Goal: Task Accomplishment & Management: Manage account settings

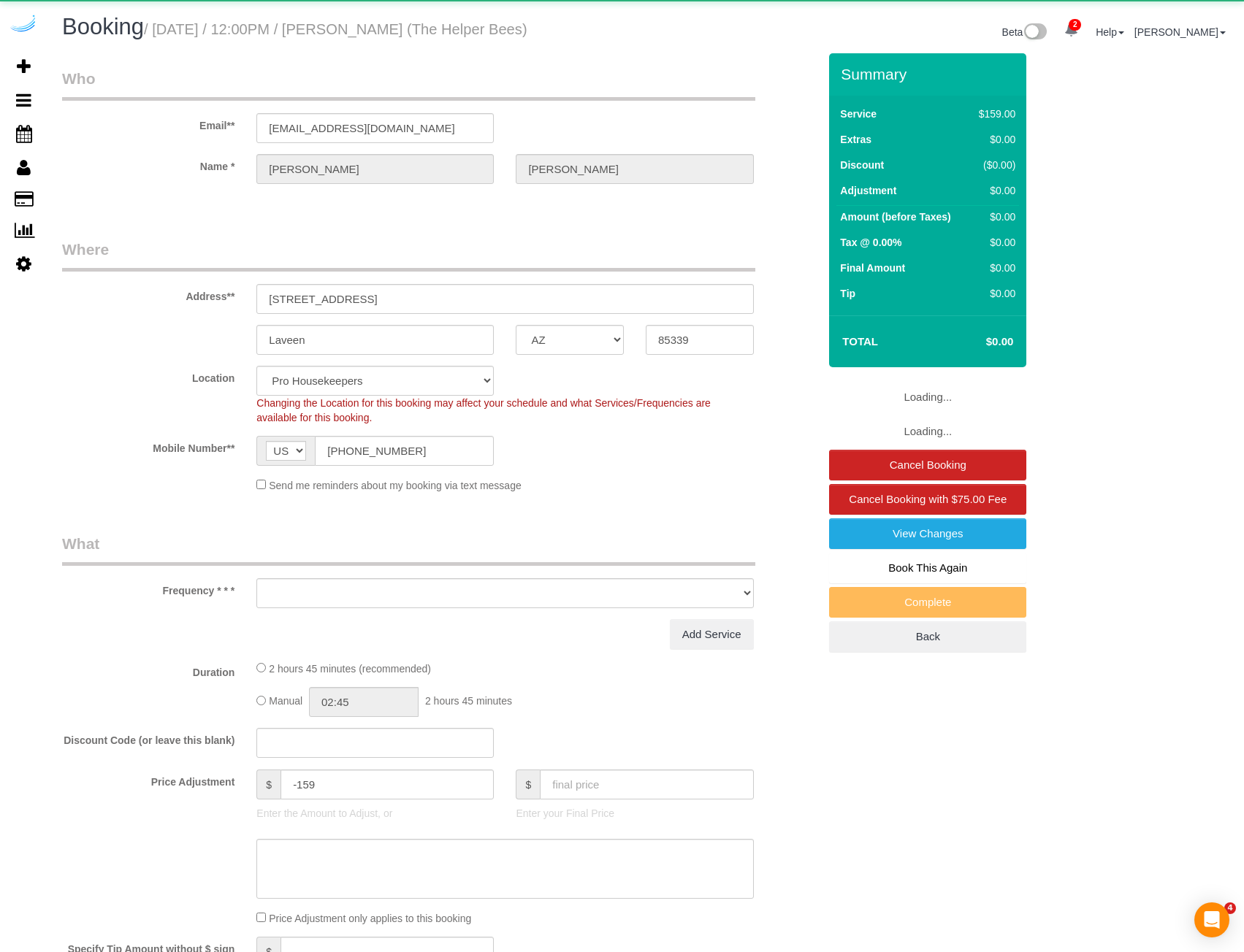
select select "AZ"
select select "object:680"
select select "4"
select select "number:9"
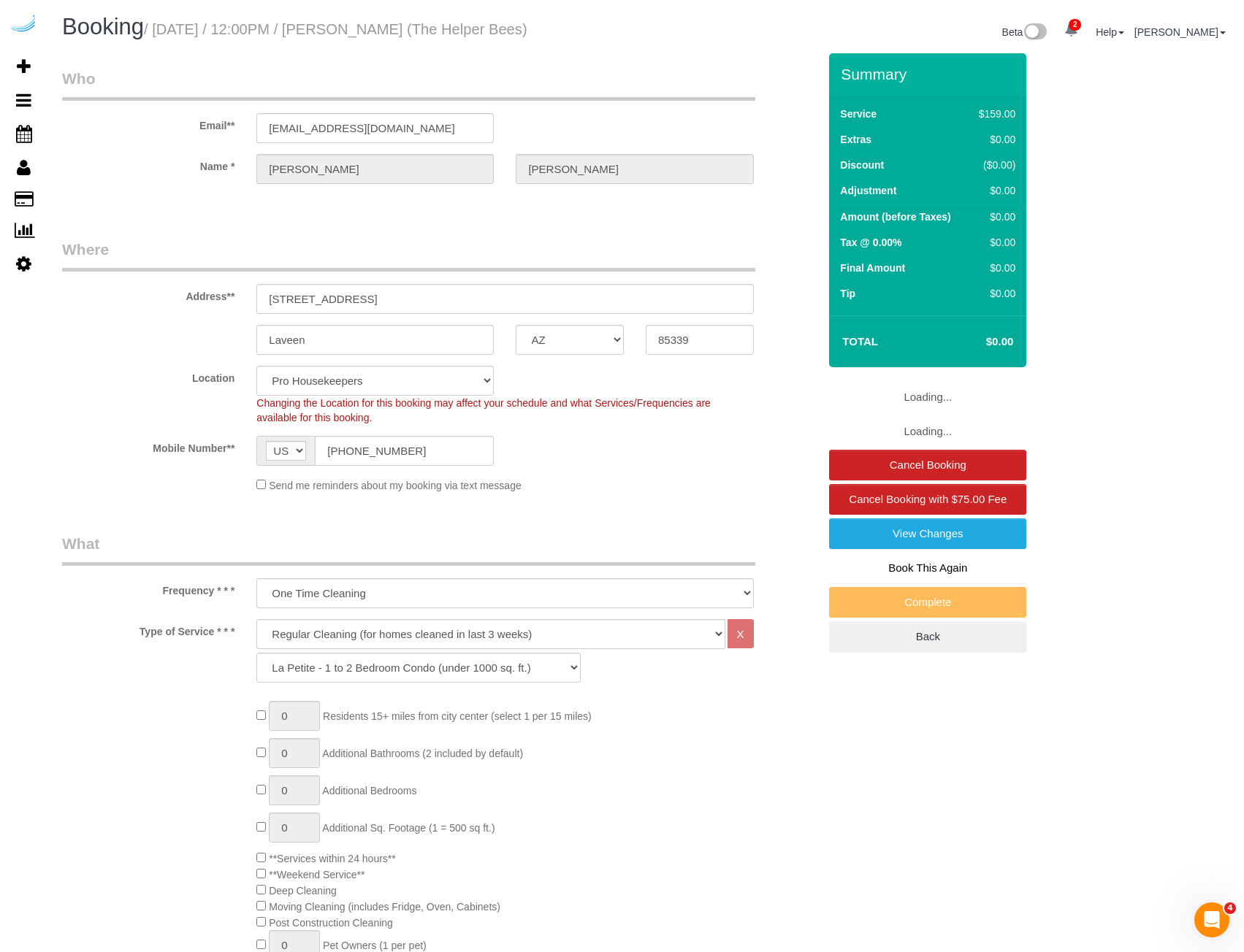
select select "spot1"
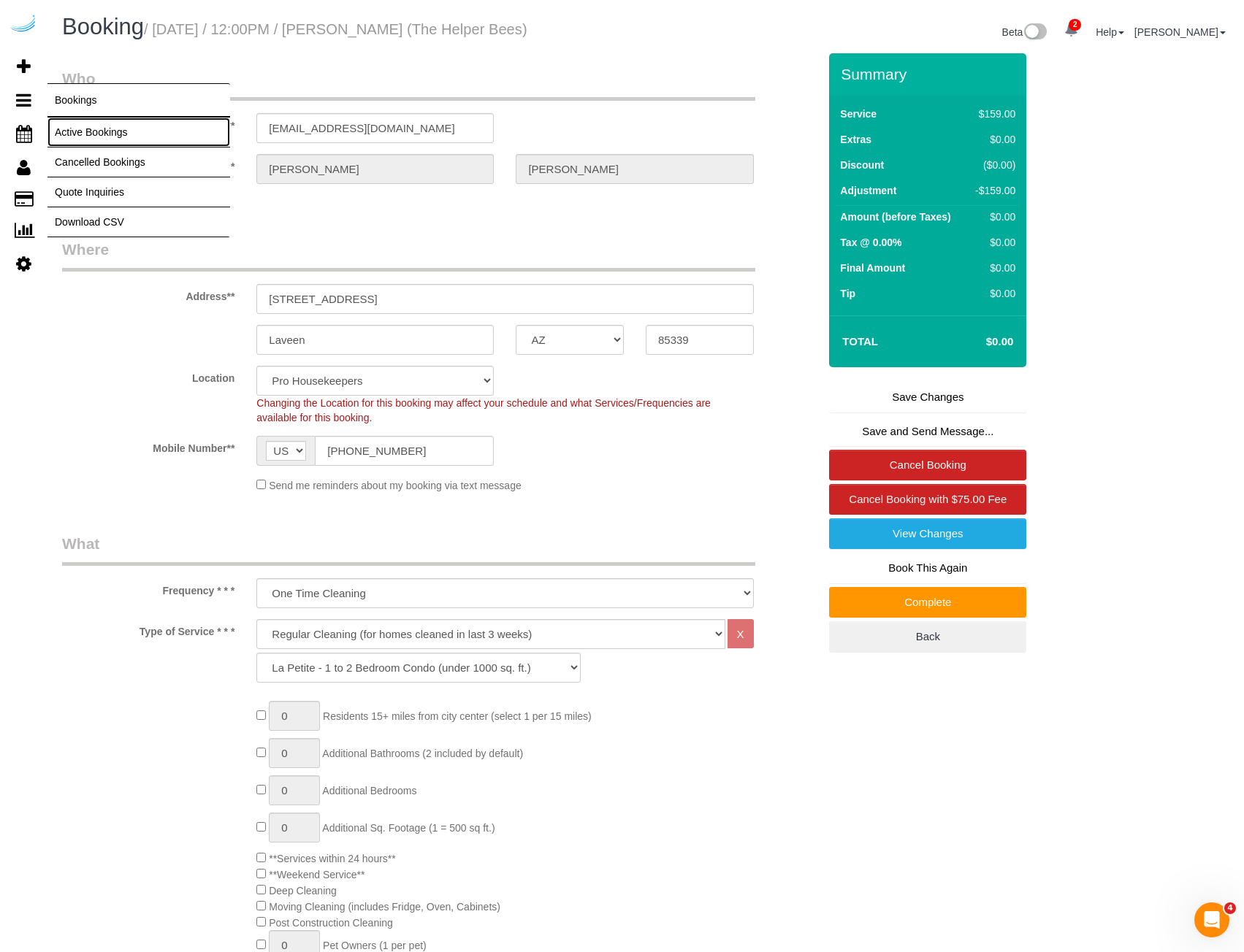
click at [73, 125] on link "Active Bookings" at bounding box center [139, 132] width 183 height 29
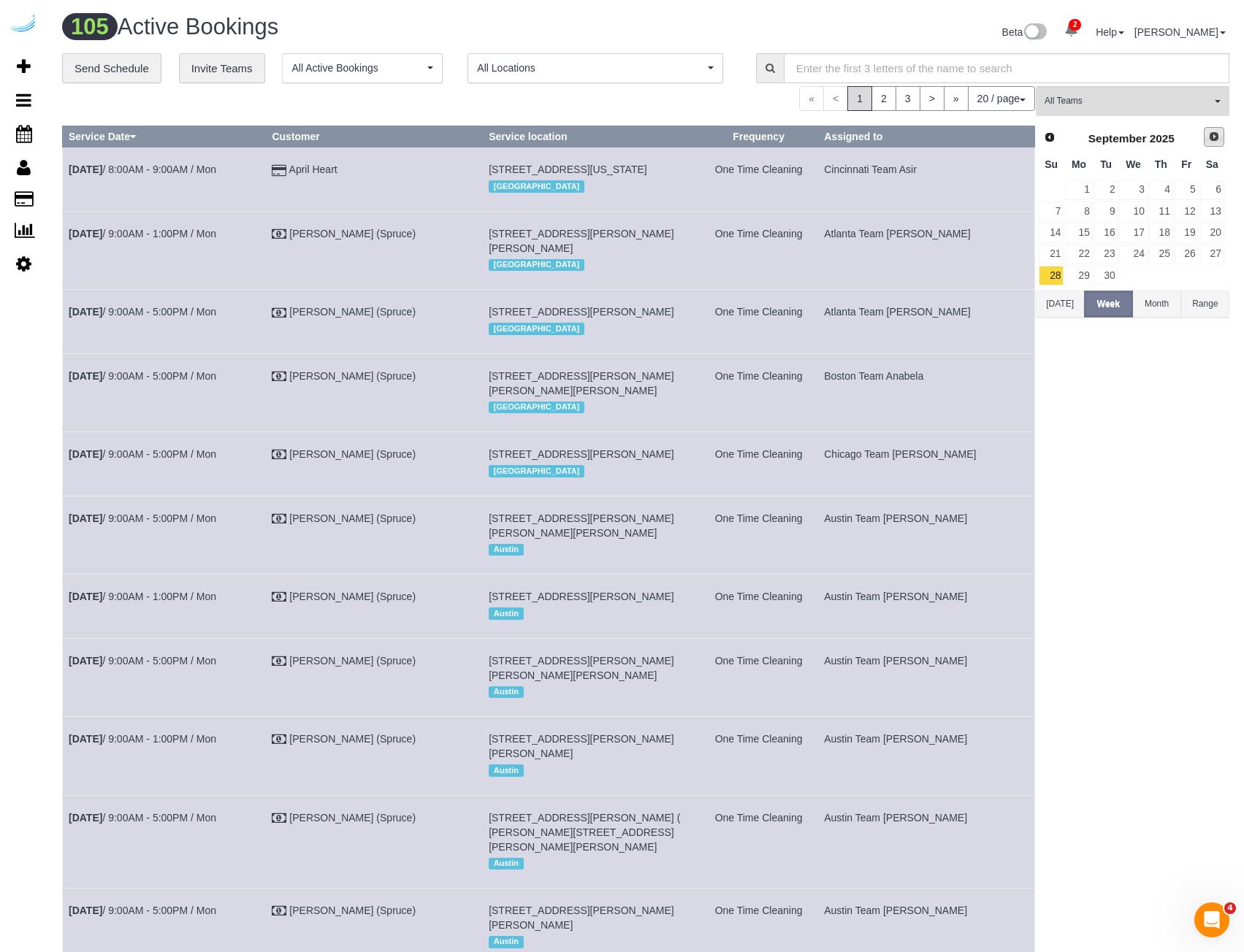
click at [1208, 134] on link "Next" at bounding box center [1213, 137] width 21 height 21
click at [1189, 189] on link "3" at bounding box center [1186, 190] width 24 height 20
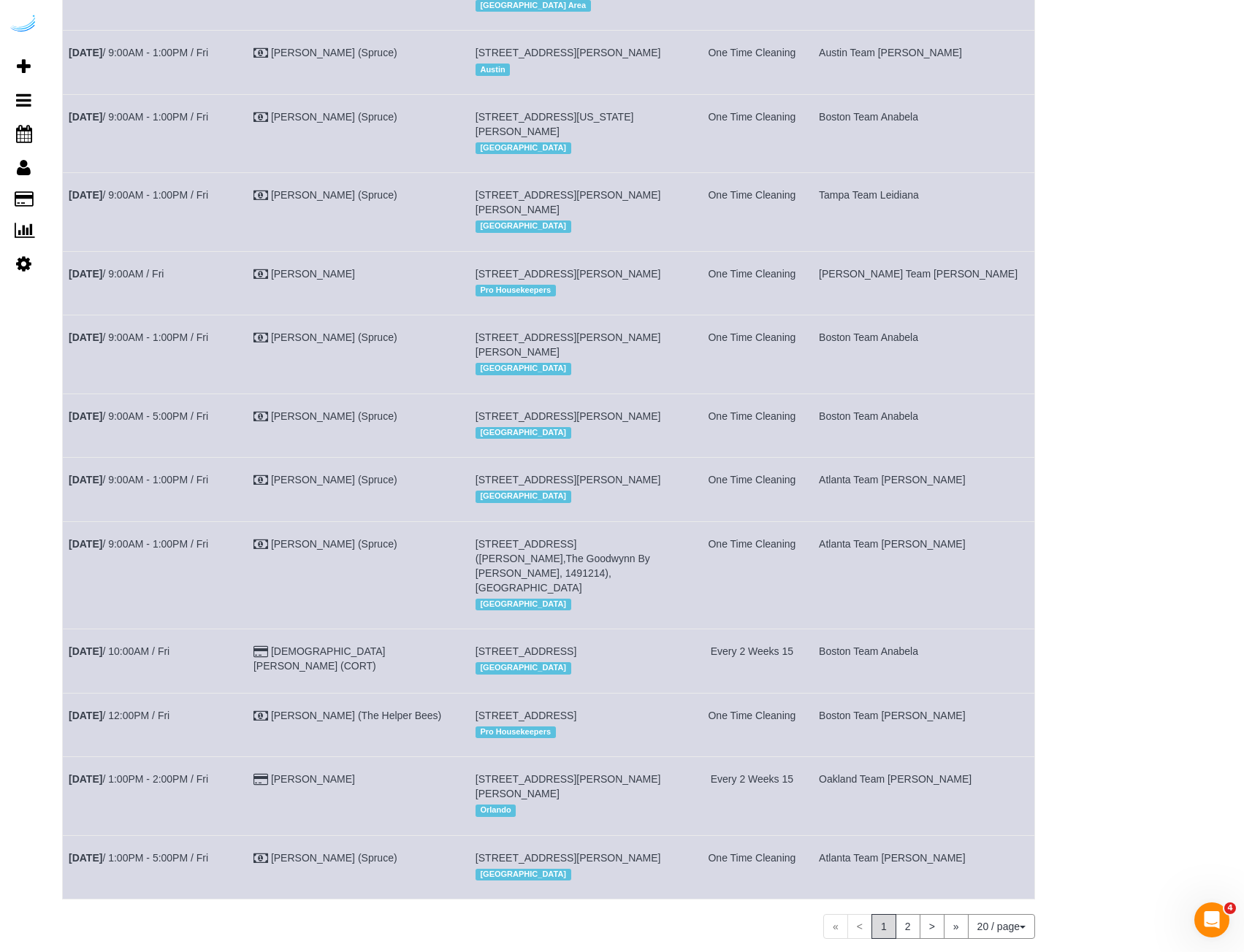
scroll to position [944, 0]
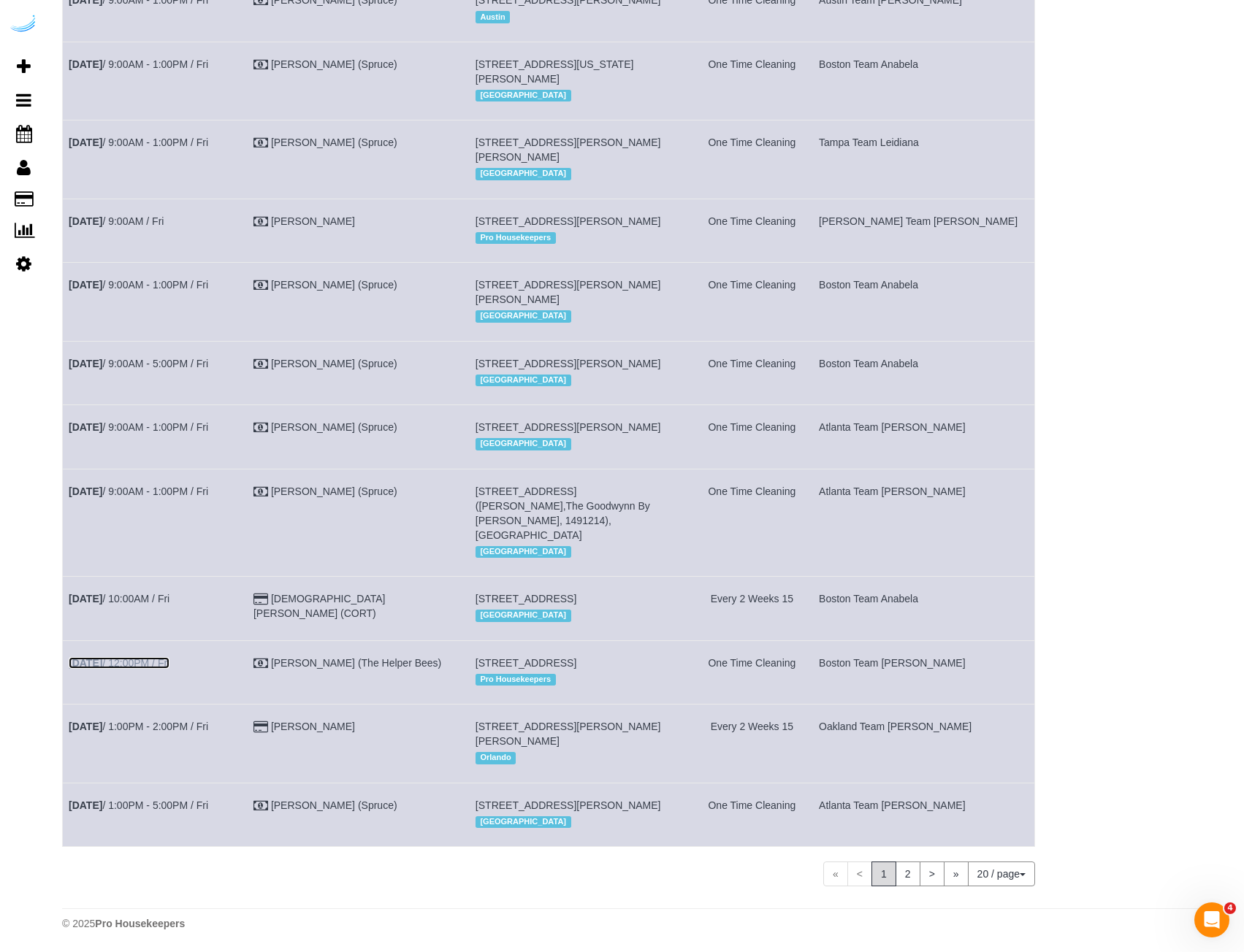
click at [132, 657] on link "[DATE] 12:00PM / Fri" at bounding box center [119, 663] width 101 height 12
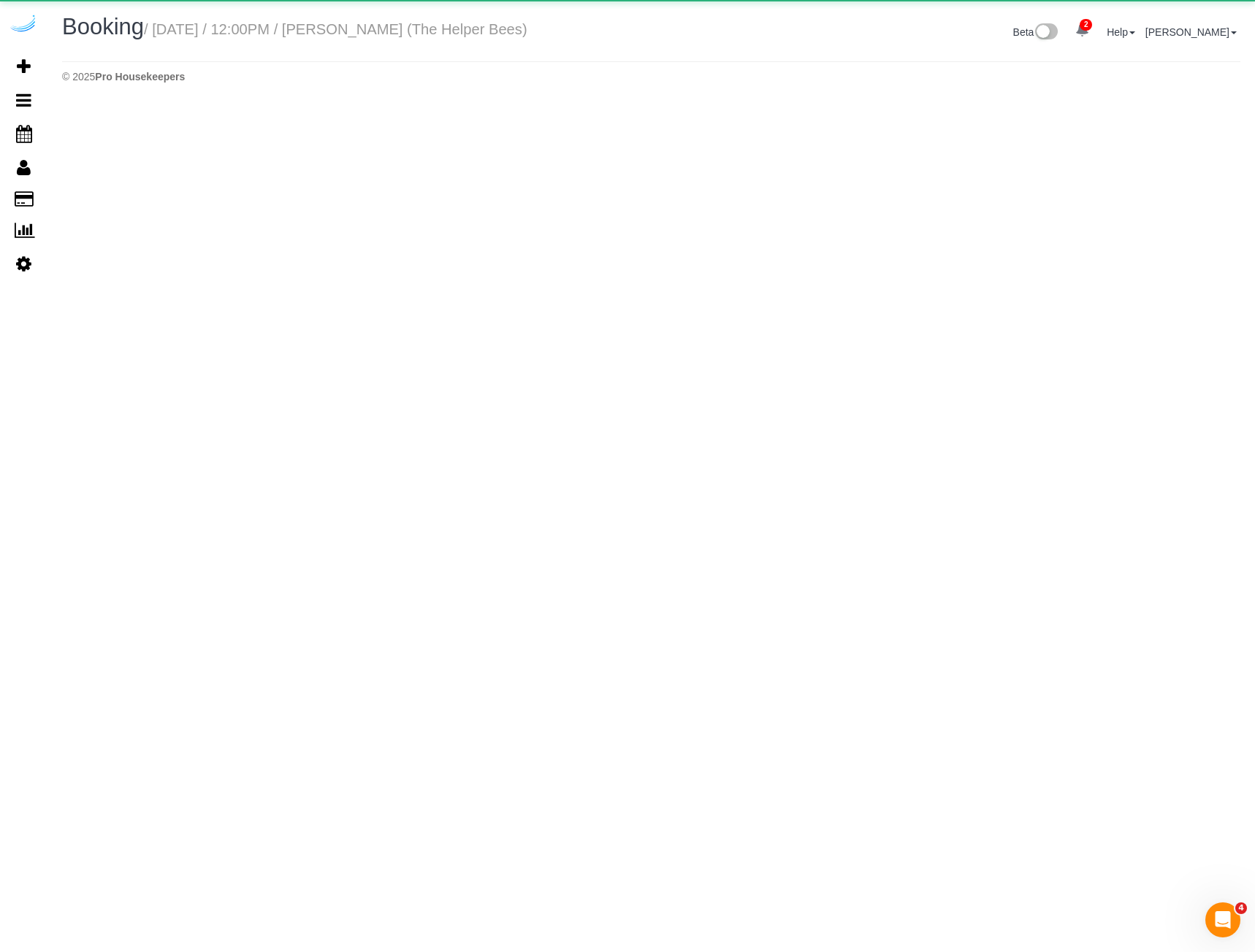
select select "AZ"
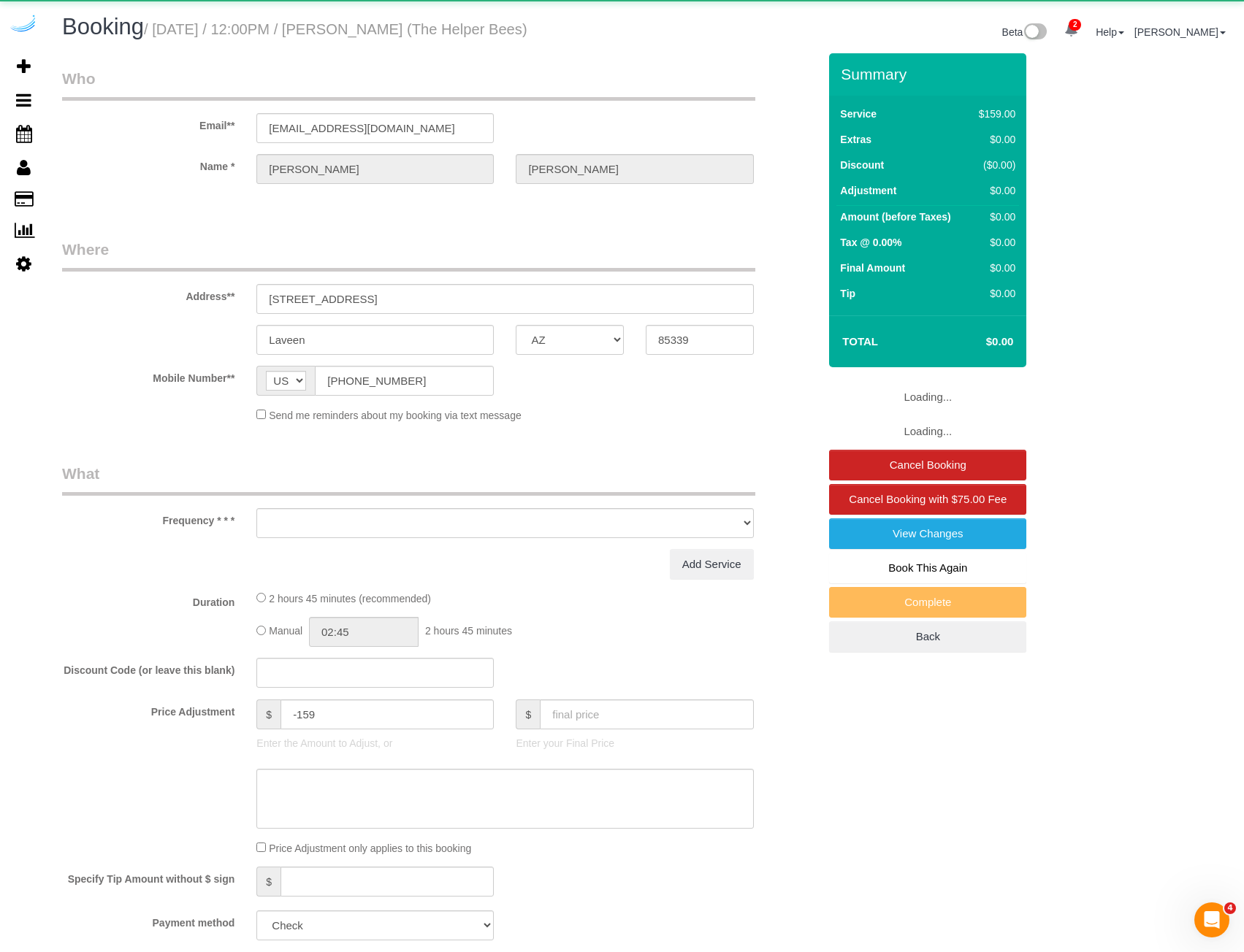
select select "object:3507"
select select "4"
select select "number:9"
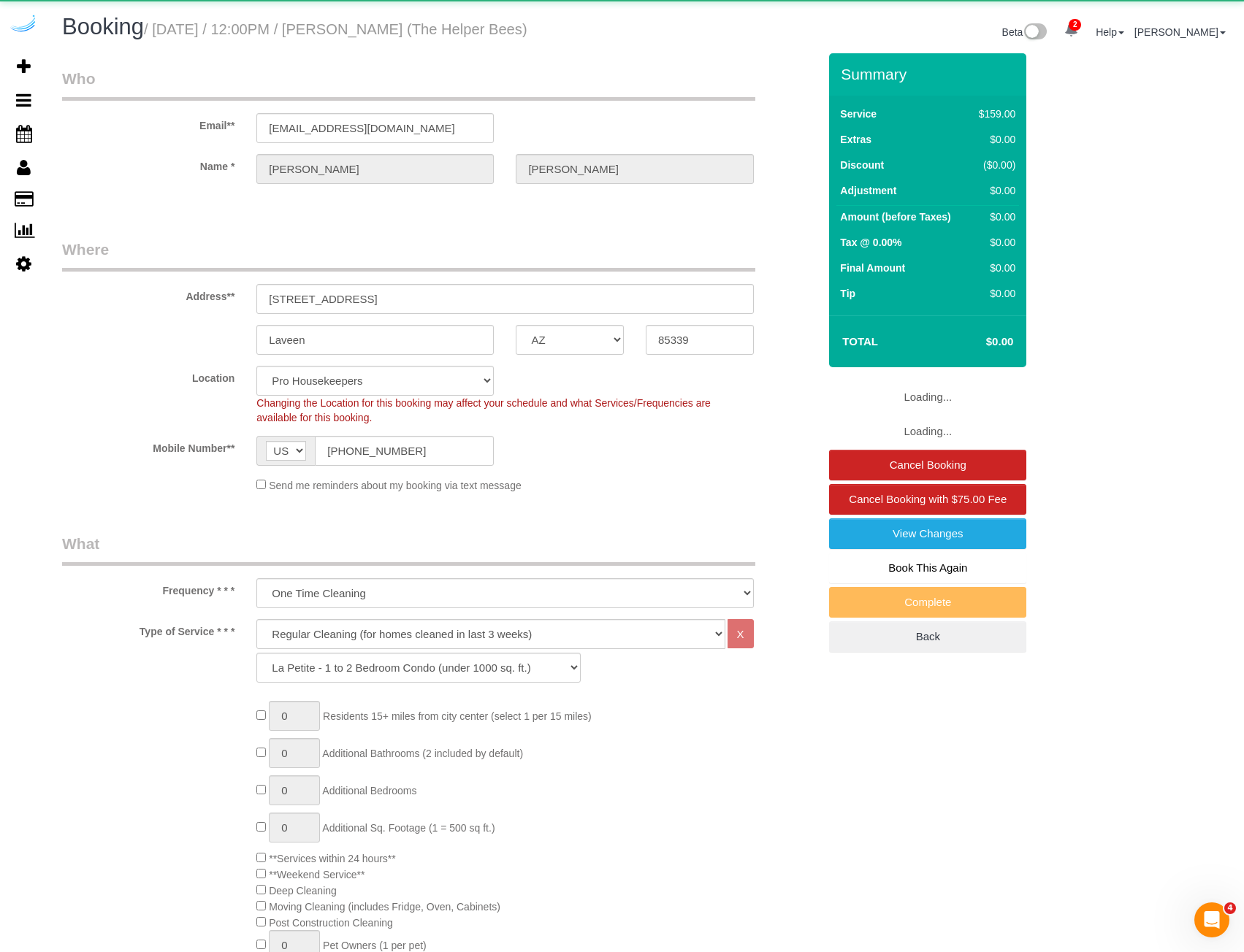
select select "spot49"
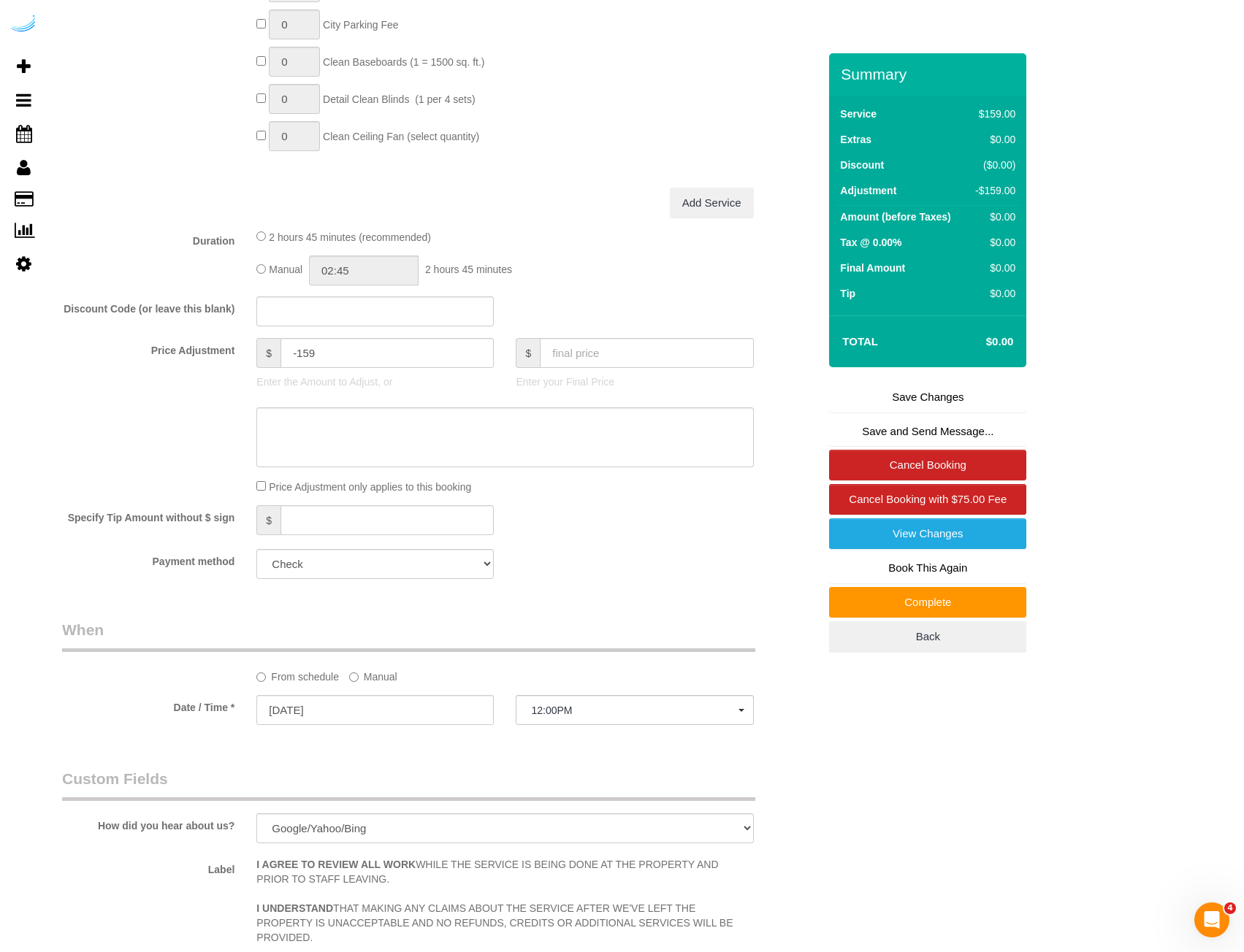
scroll to position [2061, 0]
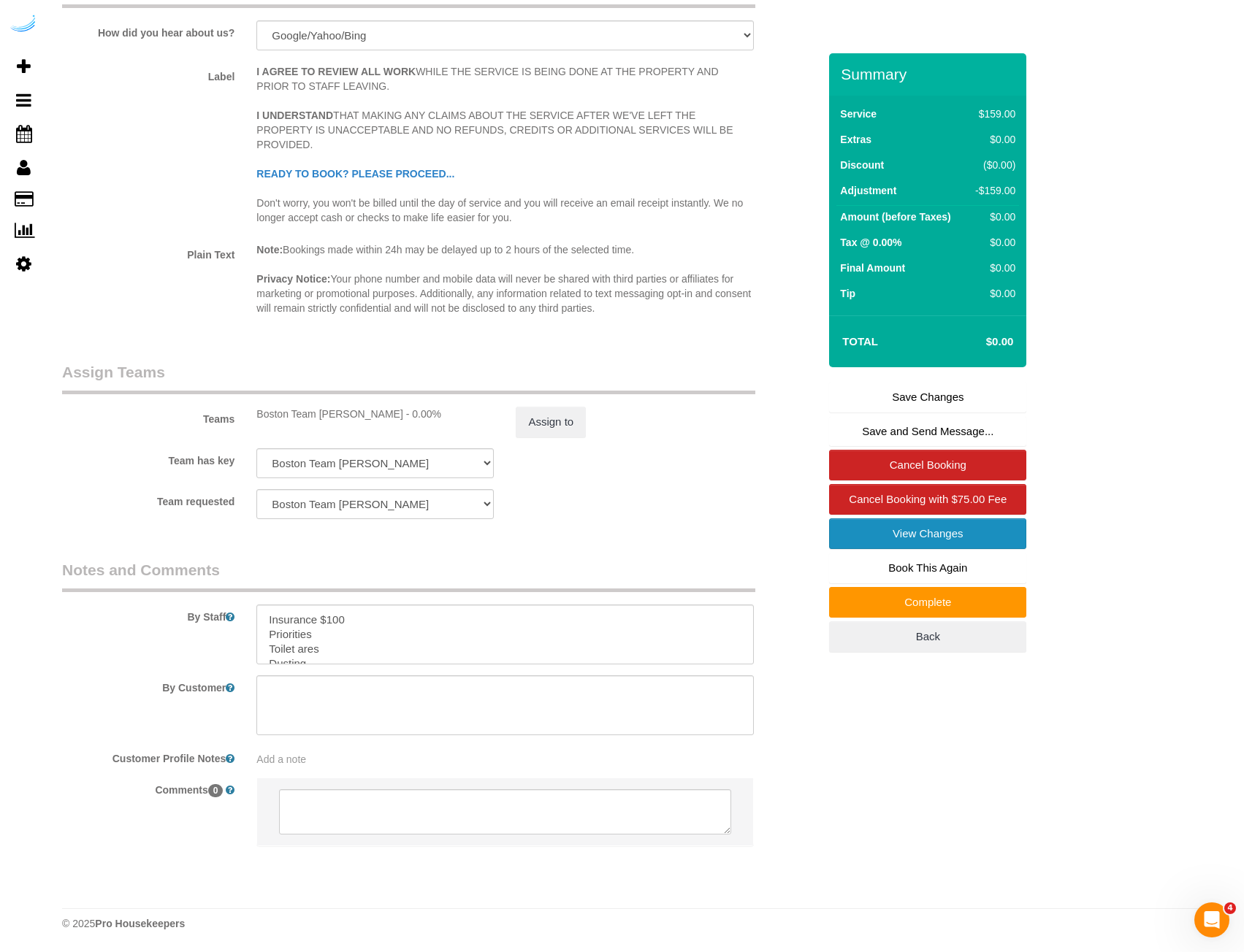
click at [943, 530] on link "View Changes" at bounding box center [927, 533] width 197 height 30
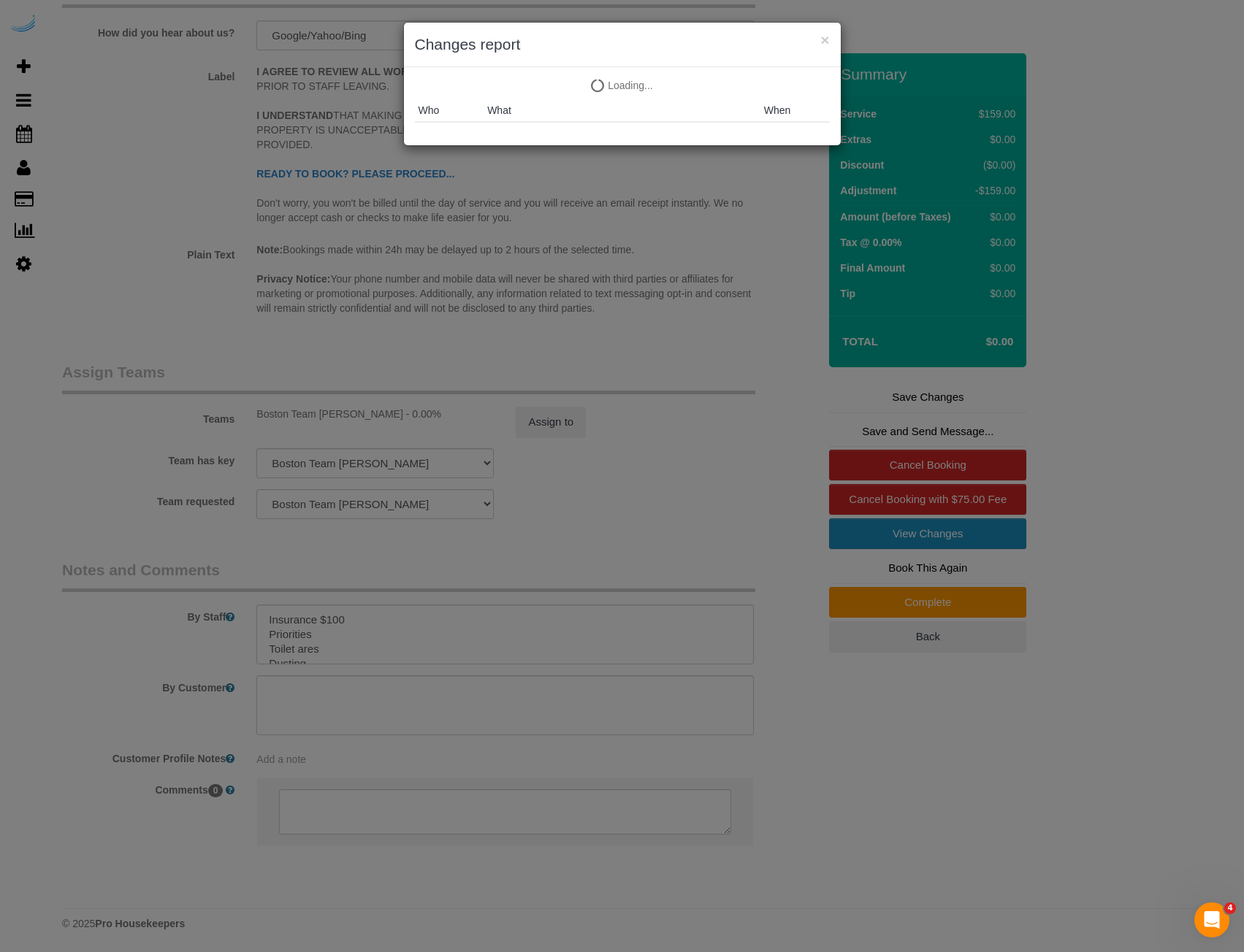
scroll to position [2047, 0]
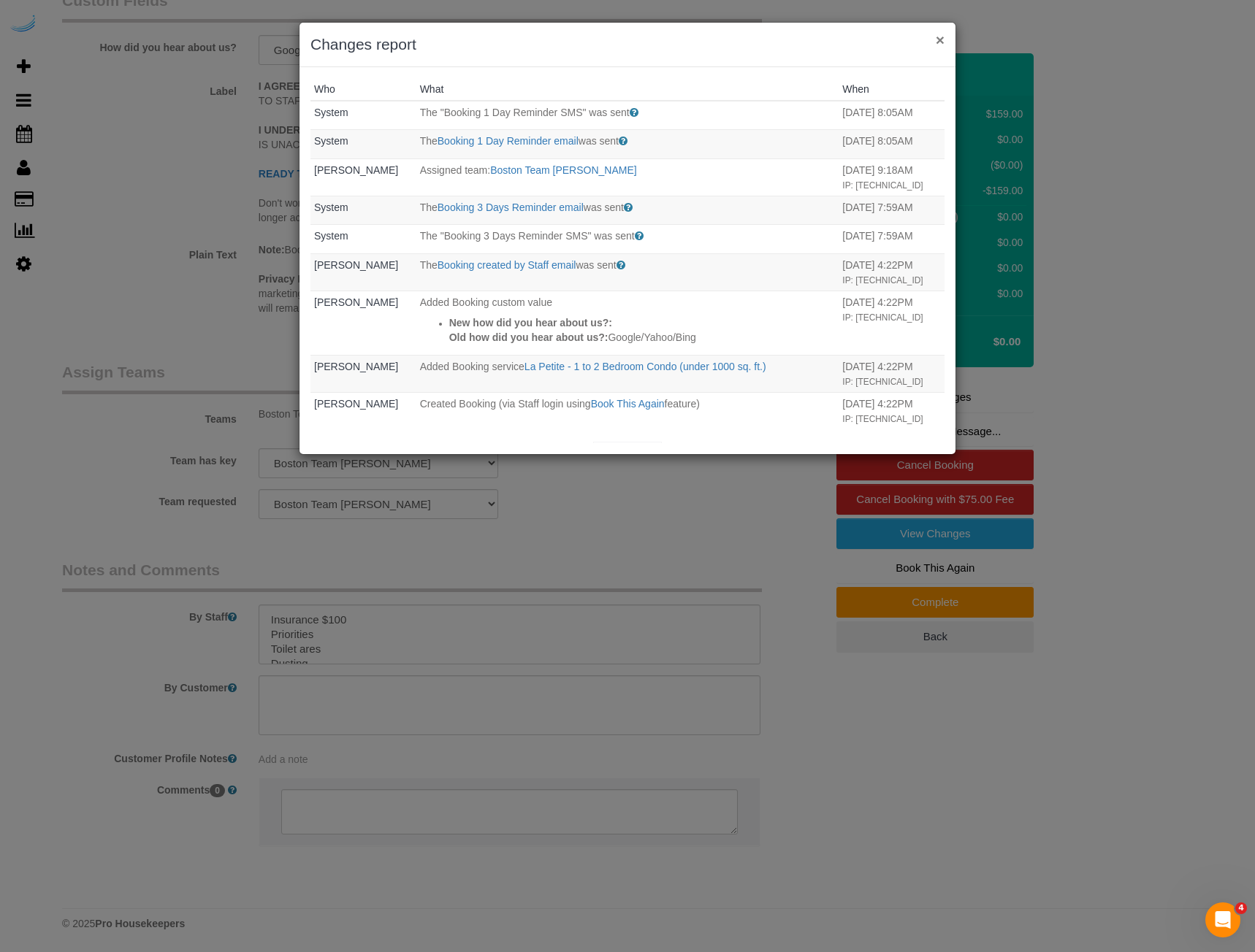
click at [939, 42] on button "×" at bounding box center [940, 40] width 9 height 16
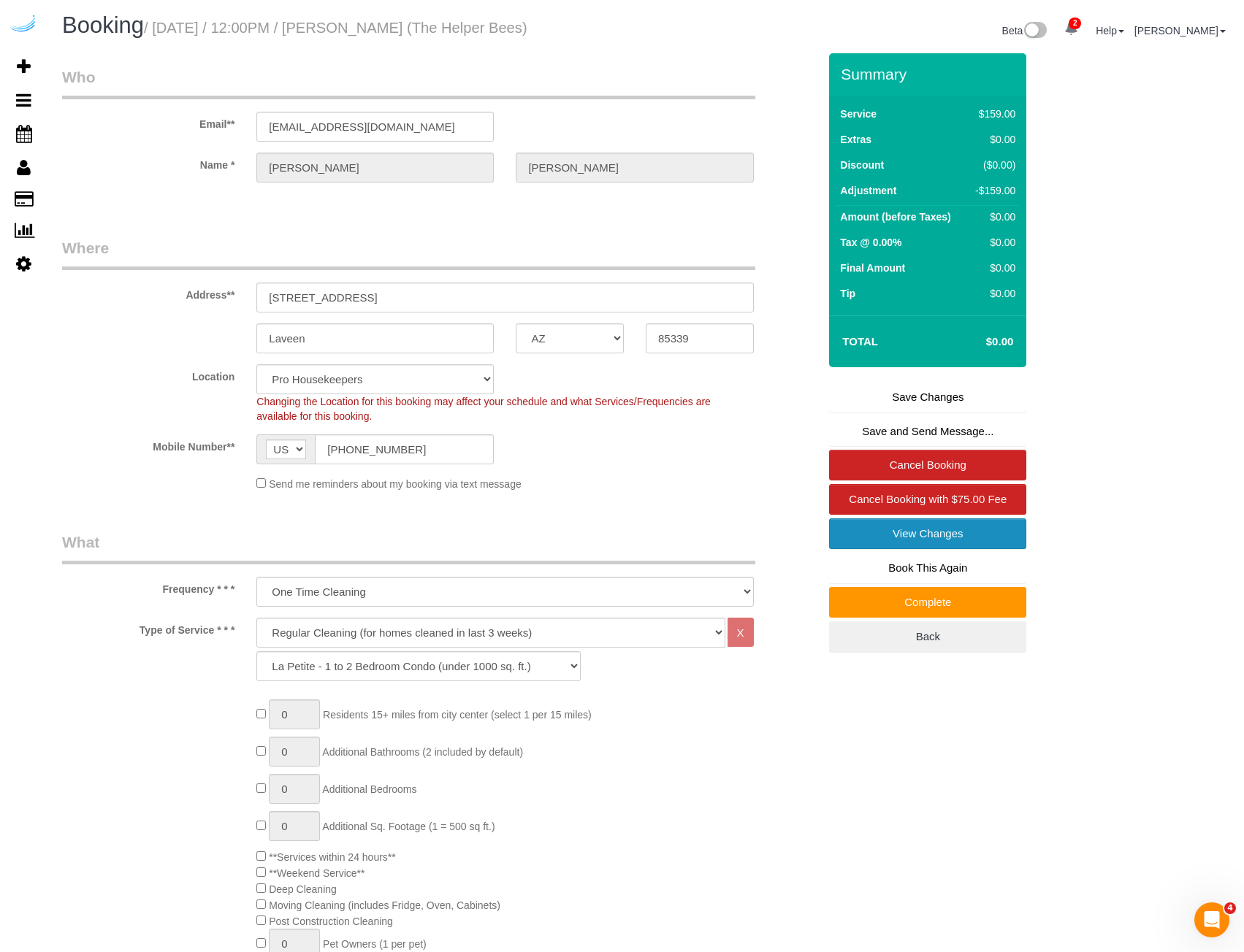
scroll to position [0, 0]
